Goal: Check status: Check status

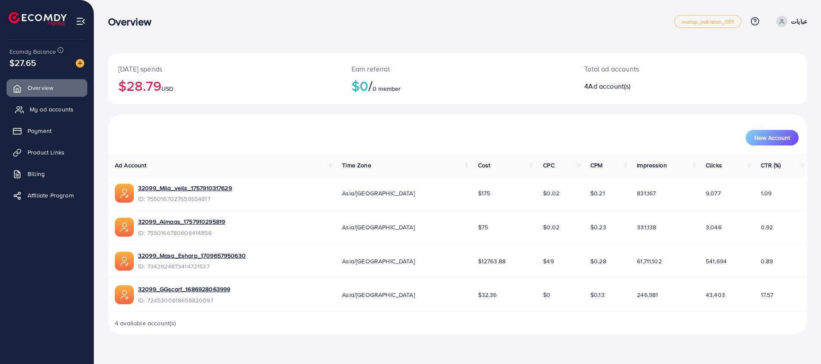
click at [31, 104] on link "My ad accounts" at bounding box center [46, 109] width 81 height 17
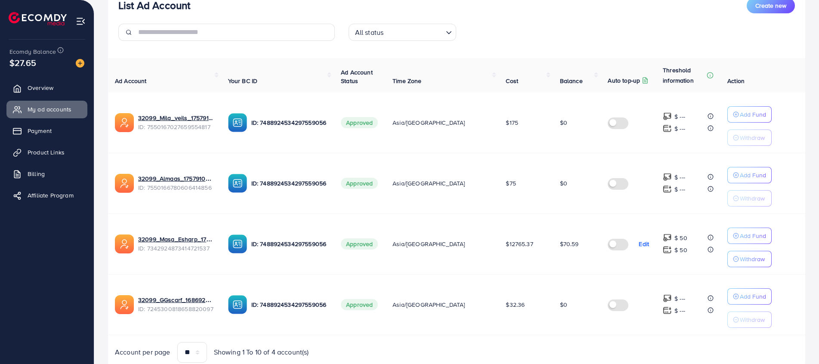
scroll to position [97, 0]
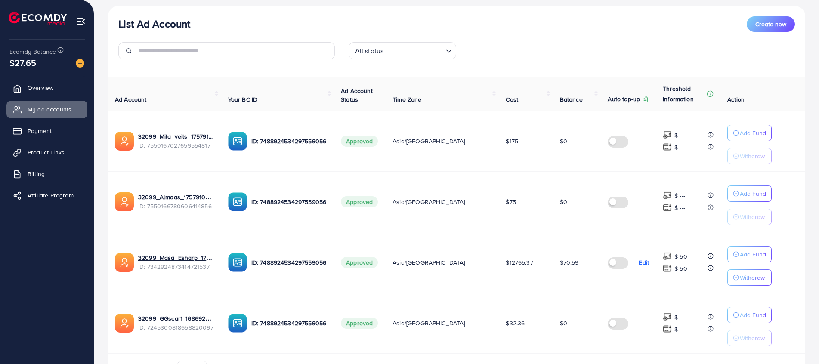
click at [499, 145] on td "$175" at bounding box center [526, 141] width 54 height 61
drag, startPoint x: 496, startPoint y: 145, endPoint x: 492, endPoint y: 141, distance: 5.8
click at [506, 141] on span "$175" at bounding box center [512, 141] width 12 height 9
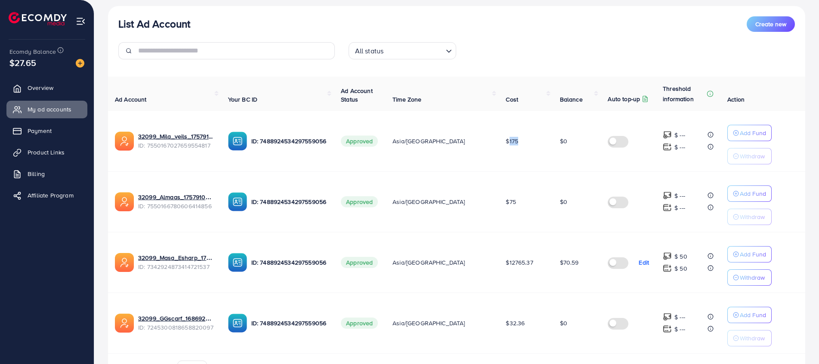
click at [506, 141] on span "$175" at bounding box center [512, 141] width 12 height 9
drag, startPoint x: 492, startPoint y: 141, endPoint x: 487, endPoint y: 141, distance: 5.2
click at [499, 141] on td "$175" at bounding box center [526, 141] width 54 height 61
click at [499, 112] on td "$175" at bounding box center [526, 141] width 54 height 61
